Goal: Transaction & Acquisition: Obtain resource

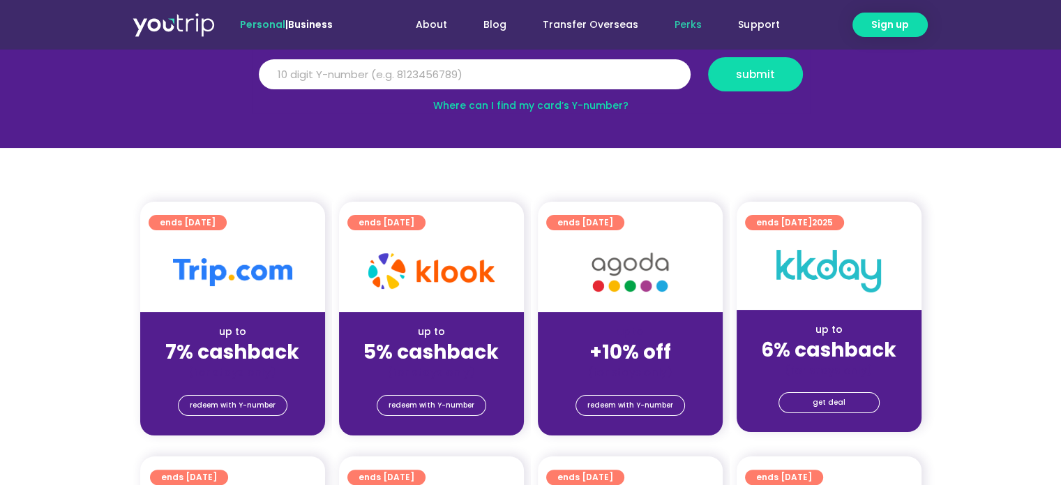
scroll to position [279, 0]
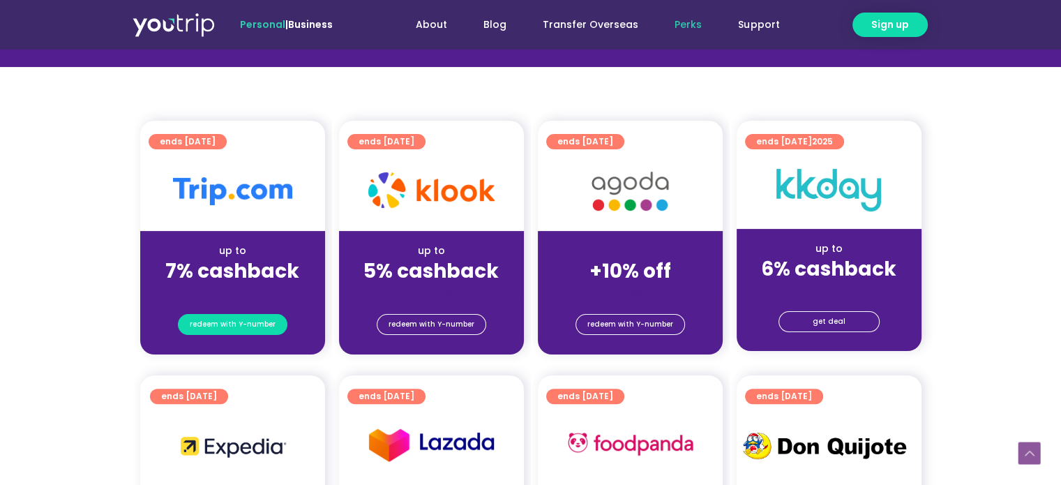
click at [204, 320] on span "redeem with Y-number" at bounding box center [233, 325] width 86 height 20
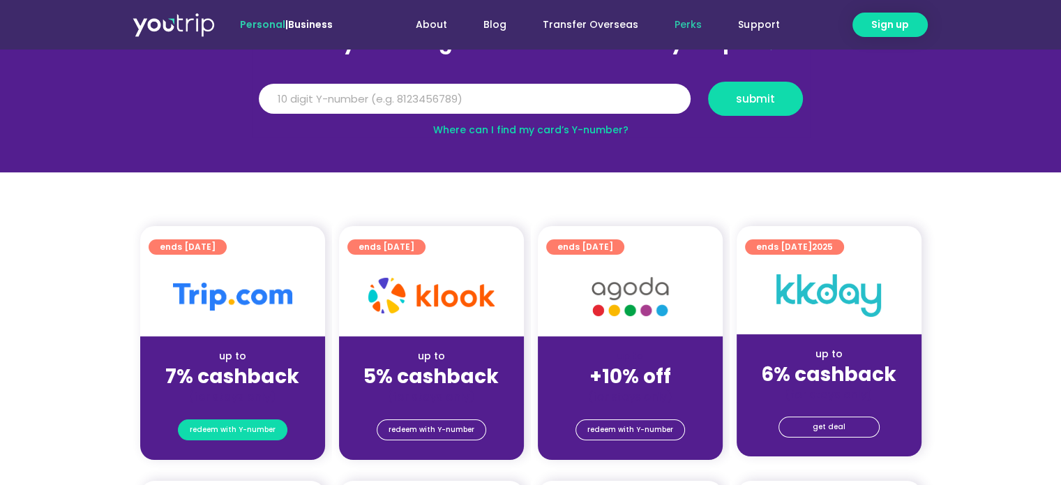
scroll to position [153, 0]
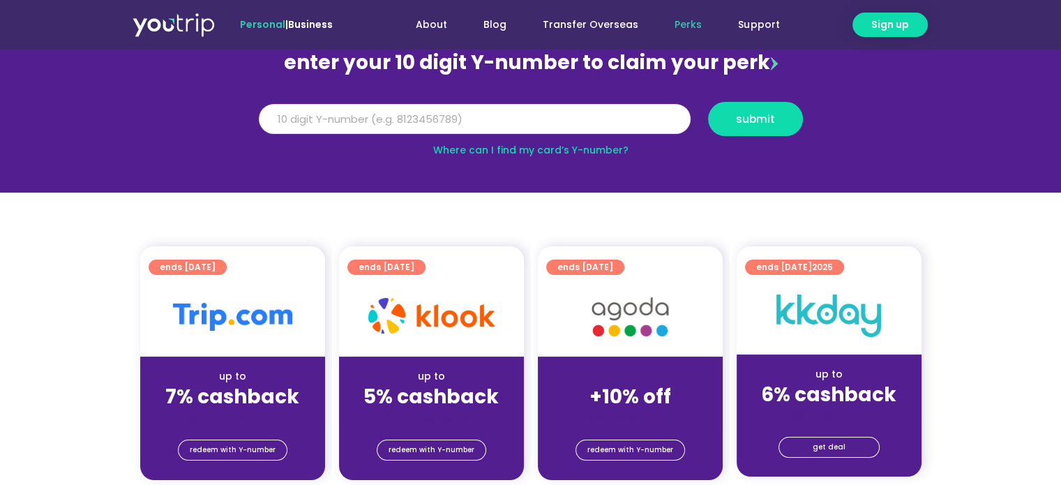
click at [359, 122] on input "Y Number" at bounding box center [475, 119] width 432 height 31
click at [520, 156] on link "Where can I find my card’s Y-number?" at bounding box center [530, 150] width 195 height 14
click at [427, 122] on input "Y Number" at bounding box center [475, 119] width 432 height 31
type input "8111050374"
click at [724, 108] on button "submit" at bounding box center [755, 119] width 95 height 34
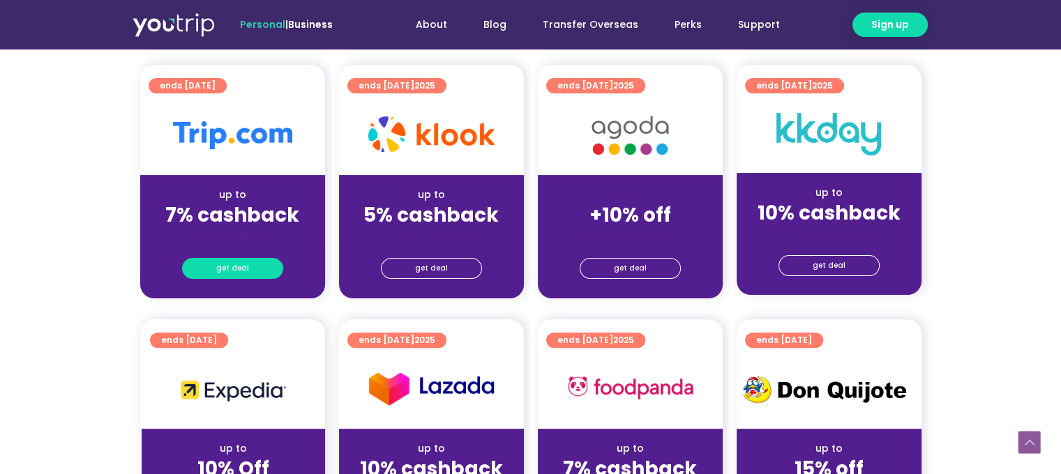
scroll to position [349, 0]
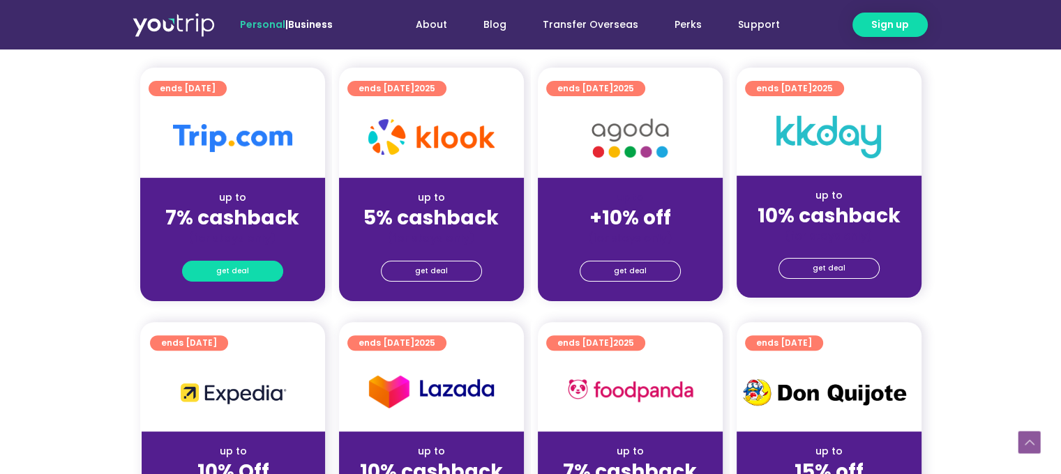
click at [243, 270] on span "get deal" at bounding box center [232, 272] width 33 height 20
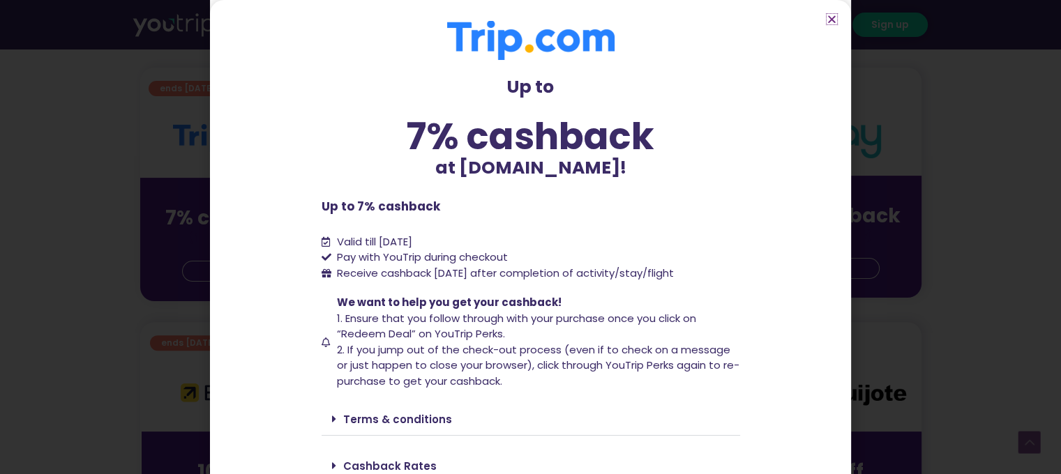
scroll to position [57, 0]
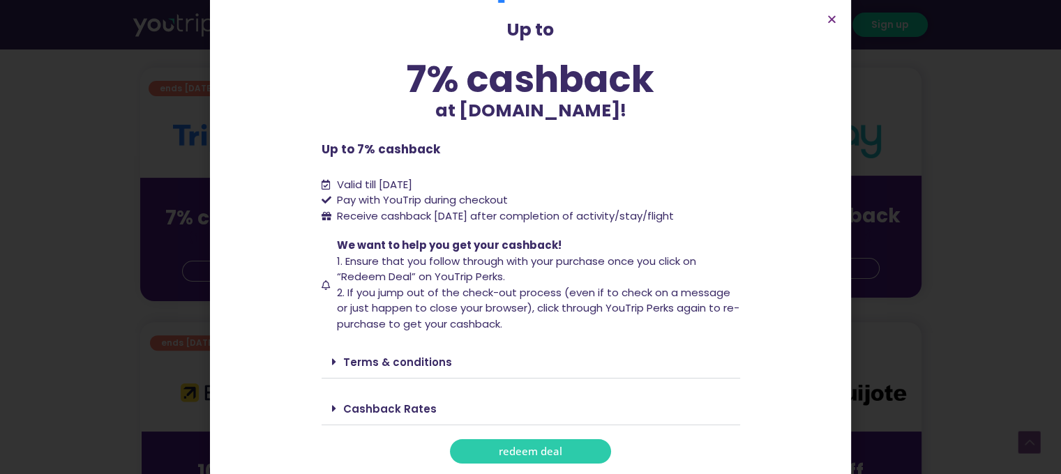
click at [566, 454] on link "redeem deal" at bounding box center [530, 451] width 161 height 24
